Goal: Transaction & Acquisition: Obtain resource

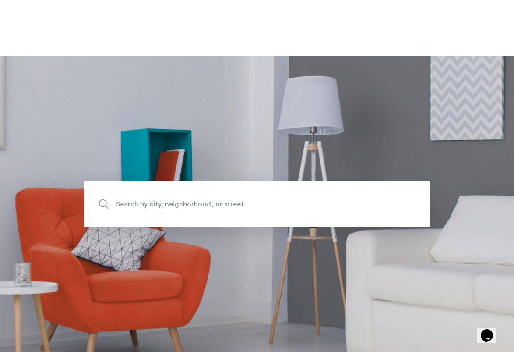
scroll to position [0, 0]
click at [169, 200] on span "Search by city, neighborhood, or street." at bounding box center [237, 204] width 242 height 12
click at [169, 200] on input "Search by city, neighborhood, or street." at bounding box center [258, 204] width 346 height 46
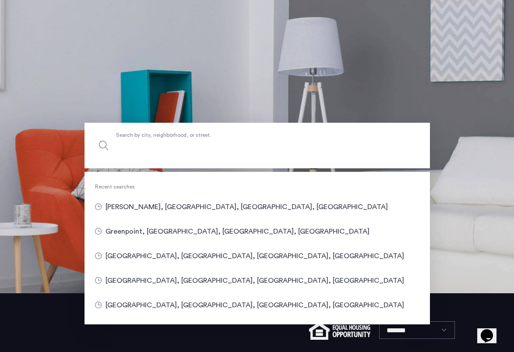
scroll to position [90, 0]
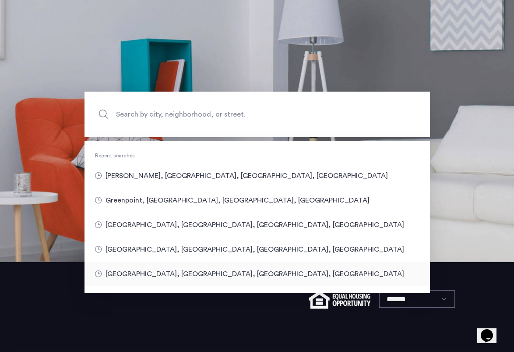
type input "**********"
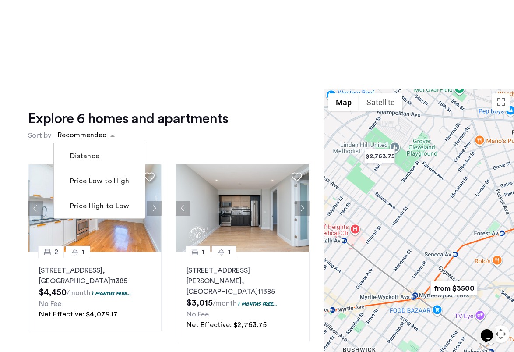
click at [85, 129] on div "Recommended" at bounding box center [80, 135] width 55 height 14
click at [81, 184] on label "Price Low to High" at bounding box center [98, 181] width 61 height 11
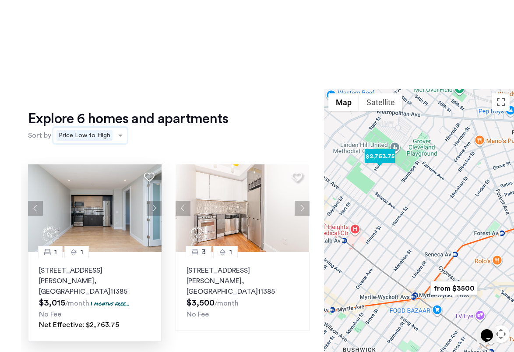
click at [152, 213] on button "Next apartment" at bounding box center [154, 208] width 15 height 15
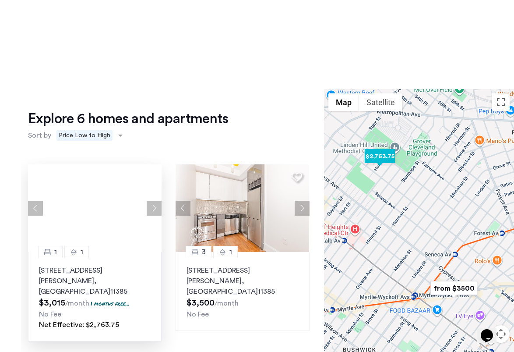
click at [152, 213] on button "Next apartment" at bounding box center [154, 208] width 15 height 15
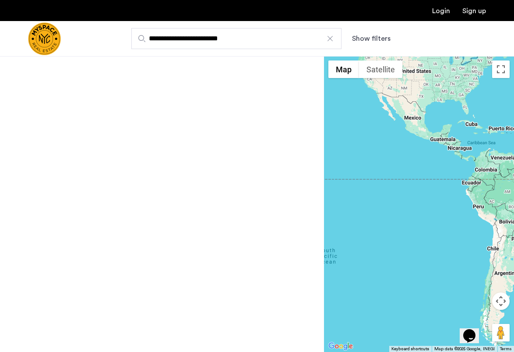
click at [244, 39] on input "**********" at bounding box center [236, 38] width 210 height 21
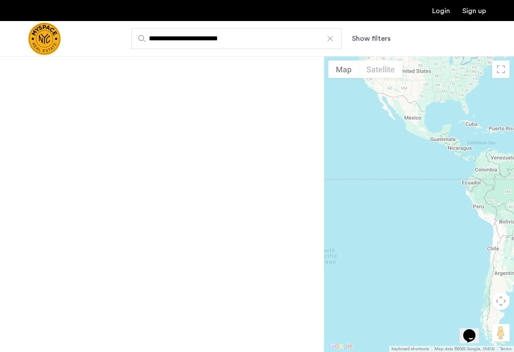
click at [244, 39] on input "**********" at bounding box center [236, 38] width 210 height 21
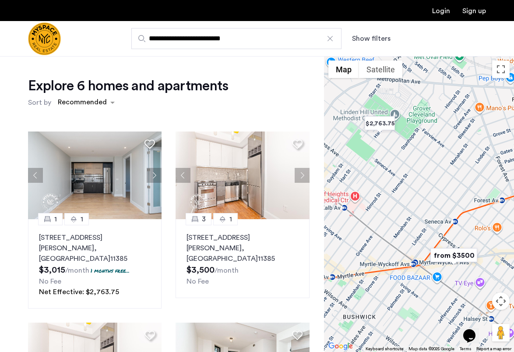
drag, startPoint x: 244, startPoint y: 39, endPoint x: 237, endPoint y: 91, distance: 52.7
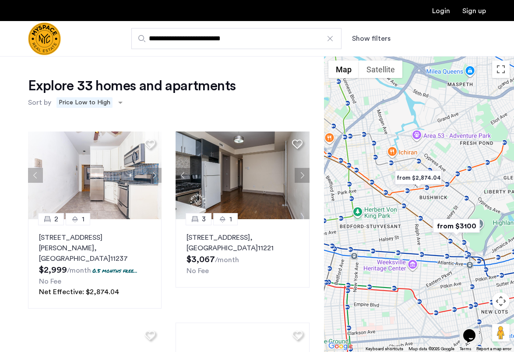
click at [213, 41] on input "**********" at bounding box center [236, 38] width 210 height 21
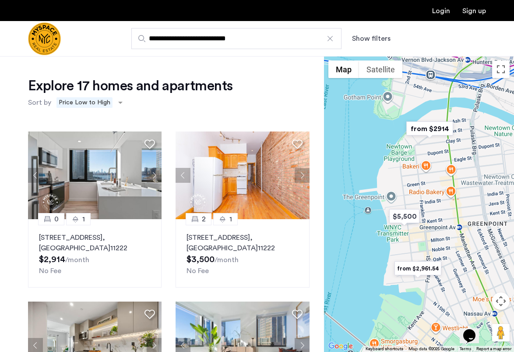
click at [206, 38] on input "**********" at bounding box center [236, 38] width 210 height 21
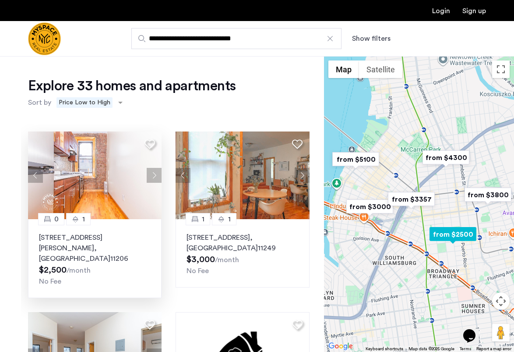
click at [158, 171] on button "Next apartment" at bounding box center [154, 175] width 15 height 15
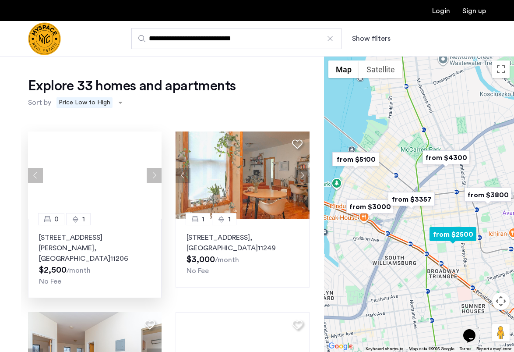
click at [158, 171] on button "Next apartment" at bounding box center [154, 175] width 15 height 15
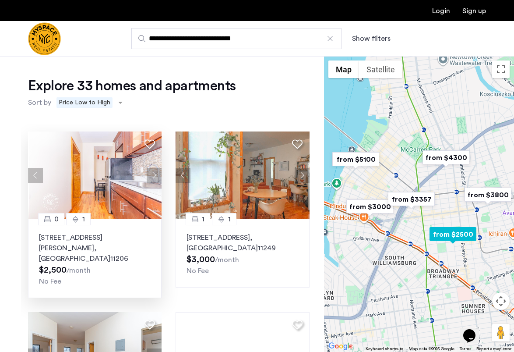
click at [33, 177] on button "Previous apartment" at bounding box center [35, 175] width 15 height 15
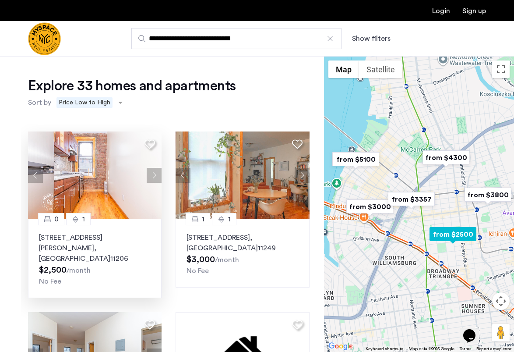
click at [33, 177] on button "Previous apartment" at bounding box center [35, 175] width 15 height 15
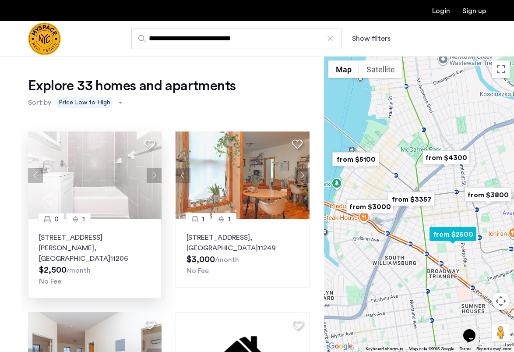
click at [84, 234] on p "126 Graham Ave, Unit 1B, Brooklyn , NY 11206" at bounding box center [95, 248] width 112 height 32
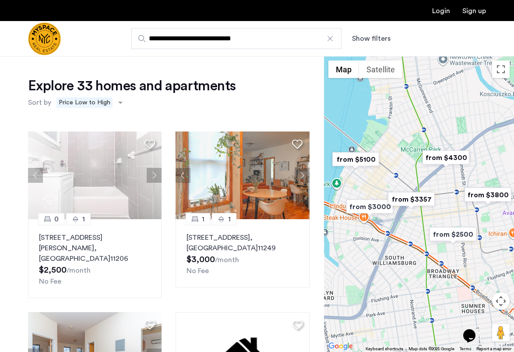
click at [237, 42] on input "**********" at bounding box center [236, 38] width 210 height 21
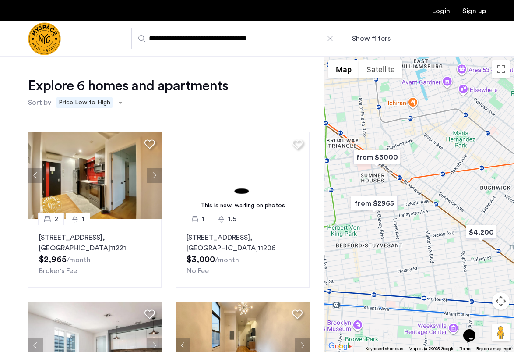
click at [247, 42] on input "**********" at bounding box center [236, 38] width 210 height 21
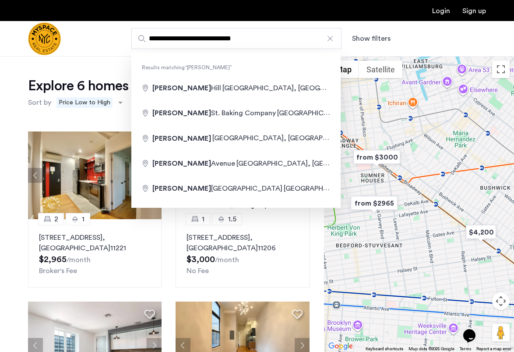
drag, startPoint x: 247, startPoint y: 42, endPoint x: 259, endPoint y: 89, distance: 48.6
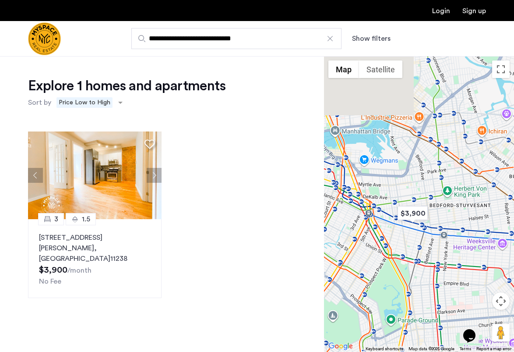
drag, startPoint x: 375, startPoint y: 108, endPoint x: 392, endPoint y: 181, distance: 75.2
click at [394, 183] on div at bounding box center [419, 204] width 190 height 296
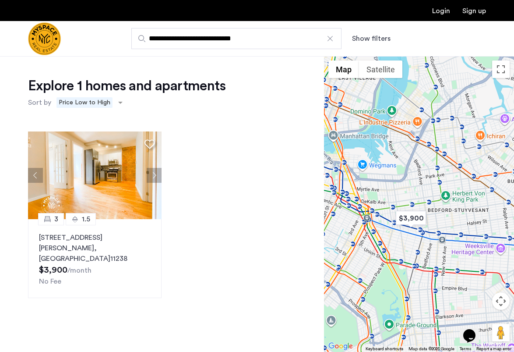
click at [223, 42] on input "**********" at bounding box center [236, 38] width 210 height 21
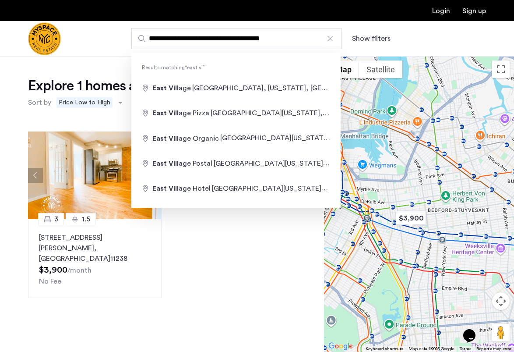
drag, startPoint x: 223, startPoint y: 42, endPoint x: 212, endPoint y: 92, distance: 51.9
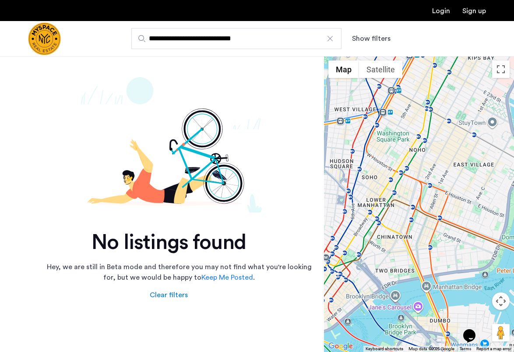
drag, startPoint x: 394, startPoint y: 212, endPoint x: 455, endPoint y: 177, distance: 70.5
click at [455, 178] on div at bounding box center [419, 204] width 190 height 296
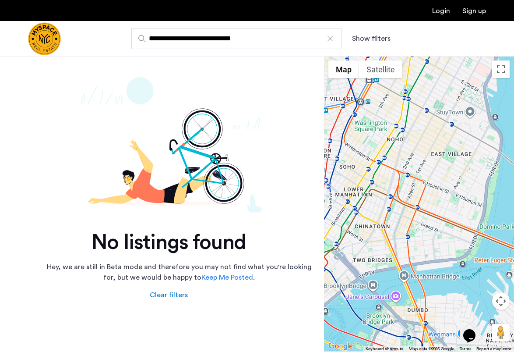
drag, startPoint x: 455, startPoint y: 177, endPoint x: 421, endPoint y: 147, distance: 45.3
click at [421, 147] on div at bounding box center [419, 204] width 190 height 296
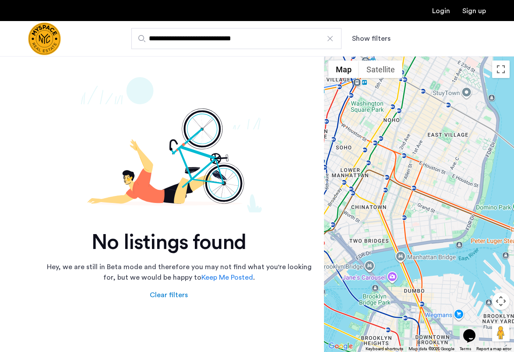
click at [209, 29] on input "**********" at bounding box center [236, 38] width 210 height 21
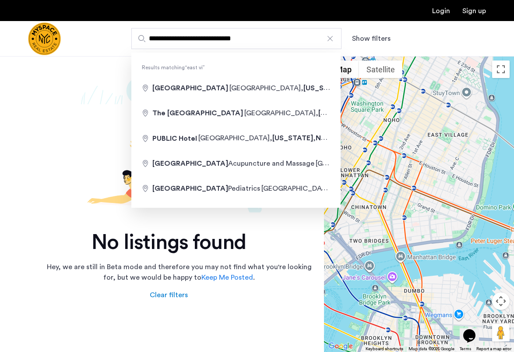
click at [209, 29] on input "**********" at bounding box center [236, 38] width 210 height 21
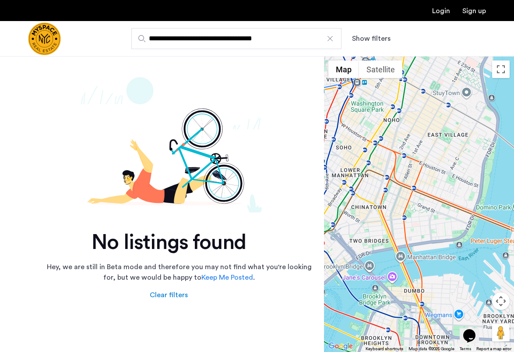
type input "**********"
click at [61, 40] on img "Cazamio Logo" at bounding box center [44, 38] width 33 height 33
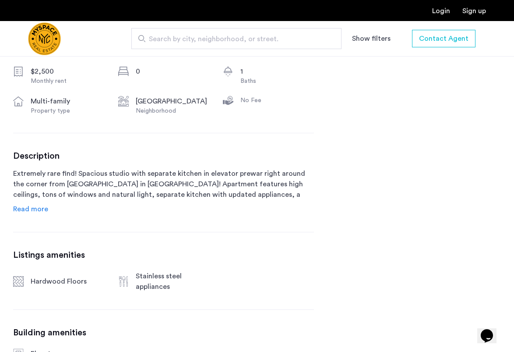
scroll to position [329, 0]
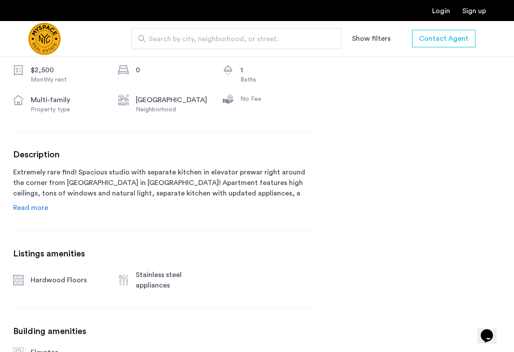
click at [33, 208] on span "Read more" at bounding box center [30, 207] width 35 height 7
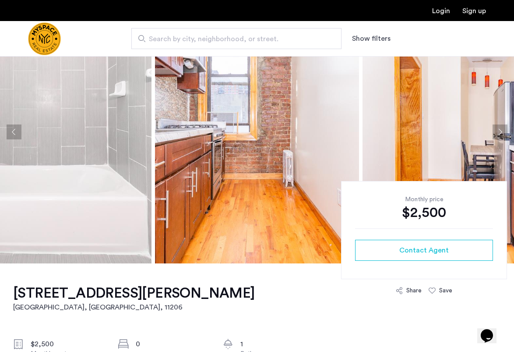
scroll to position [57, 0]
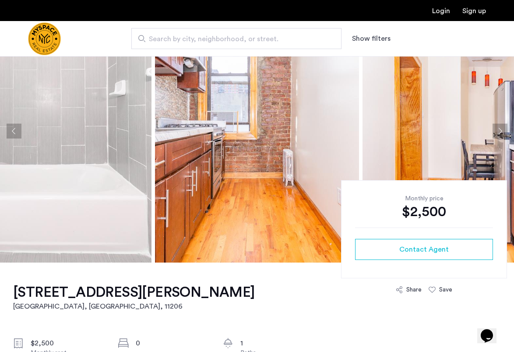
click at [83, 135] on img at bounding box center [49, 131] width 204 height 263
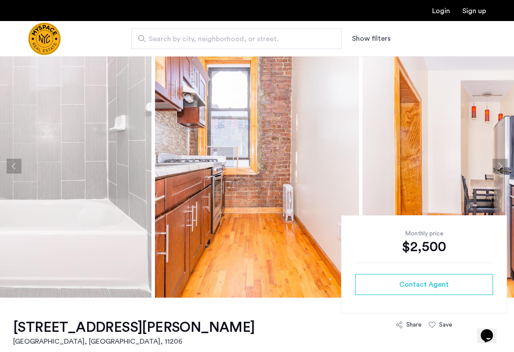
scroll to position [10, 0]
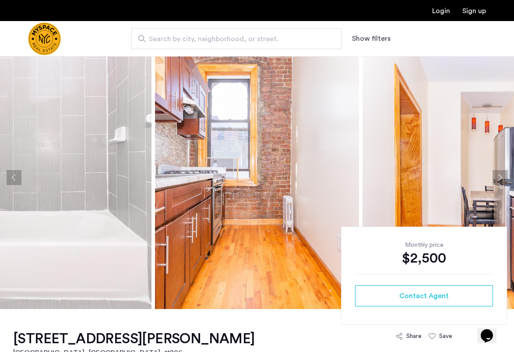
click at [285, 169] on img at bounding box center [257, 177] width 204 height 263
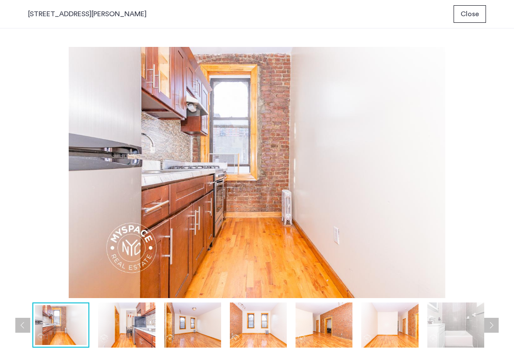
scroll to position [0, 0]
click at [126, 313] on img at bounding box center [126, 324] width 57 height 45
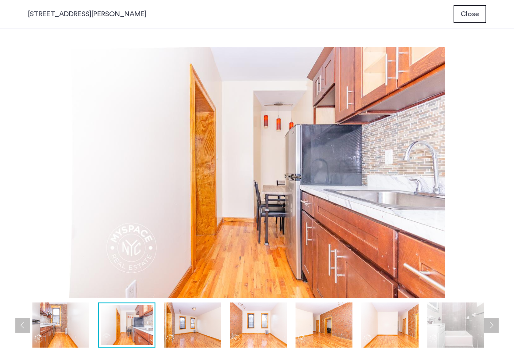
click at [209, 325] on img at bounding box center [192, 324] width 57 height 45
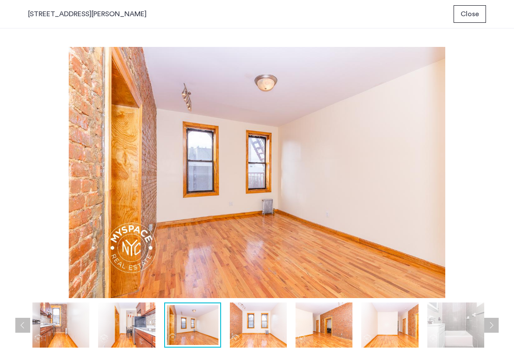
click at [248, 330] on img at bounding box center [258, 324] width 57 height 45
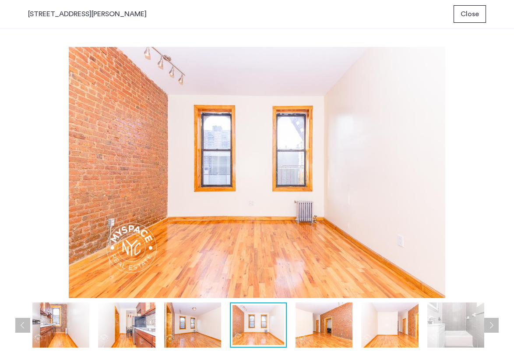
click at [314, 336] on img at bounding box center [324, 324] width 57 height 45
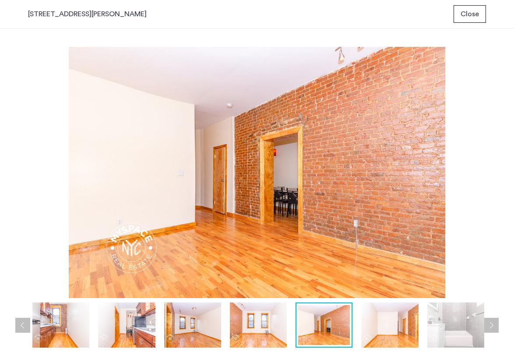
click at [397, 322] on img at bounding box center [389, 324] width 57 height 45
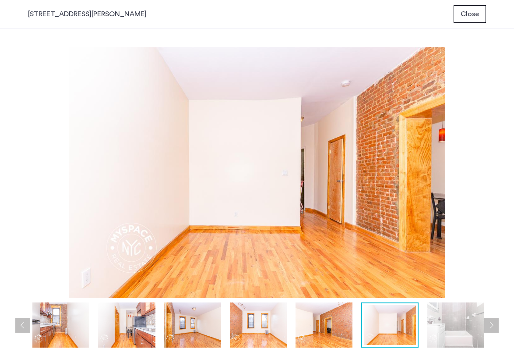
click at [449, 323] on img at bounding box center [456, 324] width 57 height 45
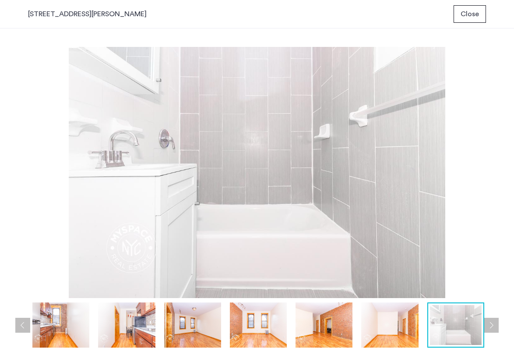
click at [496, 326] on button "Next apartment" at bounding box center [491, 325] width 15 height 15
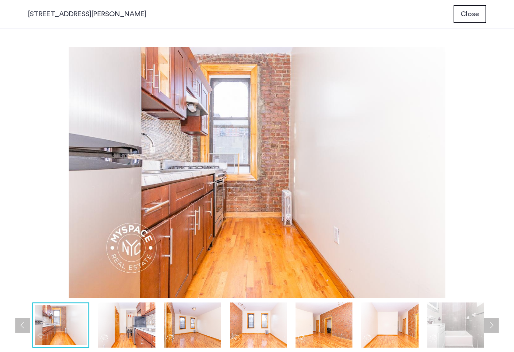
click at [496, 326] on button "Next apartment" at bounding box center [491, 325] width 15 height 15
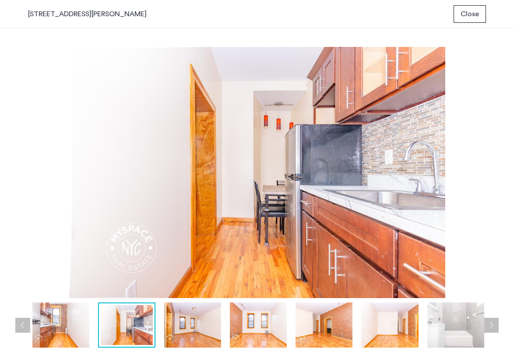
click at [496, 326] on button "Next apartment" at bounding box center [491, 325] width 15 height 15
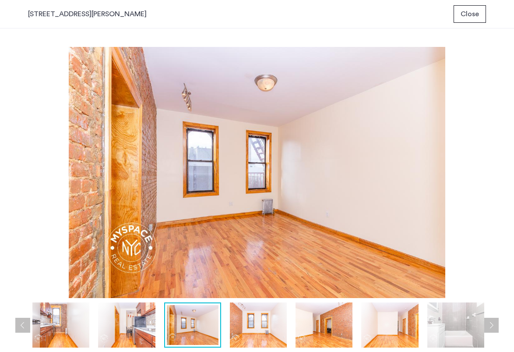
click at [496, 326] on button "Next apartment" at bounding box center [491, 325] width 15 height 15
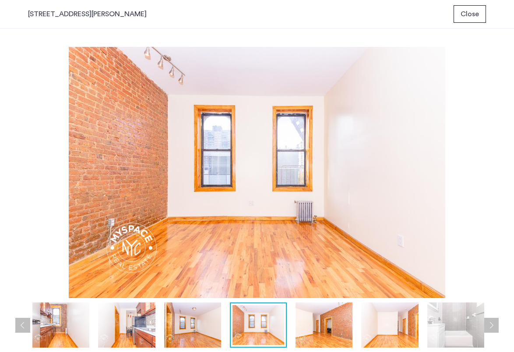
click at [496, 326] on button "Next apartment" at bounding box center [491, 325] width 15 height 15
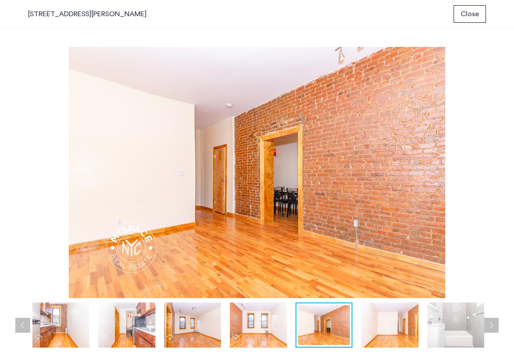
click at [496, 326] on button "Next apartment" at bounding box center [491, 325] width 15 height 15
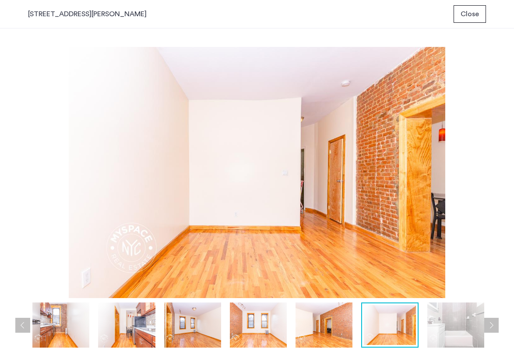
click at [467, 13] on span "Close" at bounding box center [470, 14] width 18 height 11
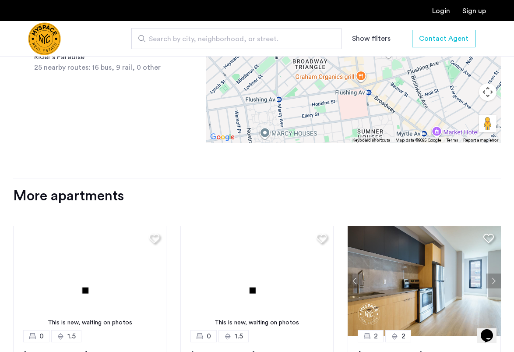
scroll to position [896, 0]
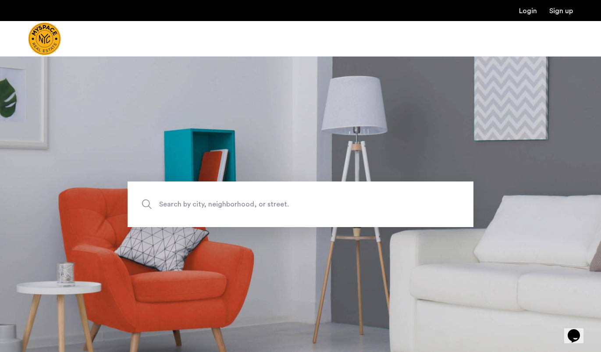
click at [214, 35] on div at bounding box center [300, 38] width 601 height 35
